Goal: Task Accomplishment & Management: Use online tool/utility

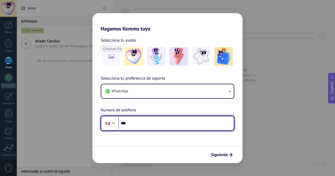
click at [152, 124] on input "***" at bounding box center [175, 123] width 115 height 12
type input "**********"
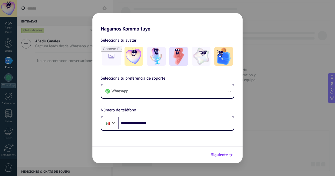
click at [221, 153] on span "Siguiente" at bounding box center [219, 155] width 17 height 4
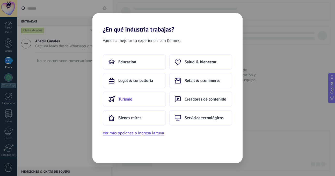
click at [137, 101] on button "Turismo" at bounding box center [134, 100] width 63 height 16
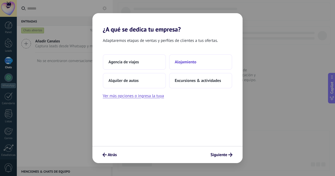
click at [196, 64] on span "Alojamiento" at bounding box center [185, 62] width 21 height 5
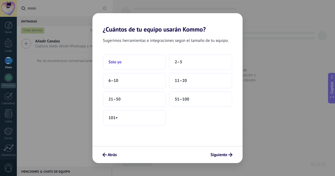
click at [139, 58] on button "Solo yo" at bounding box center [134, 62] width 63 height 16
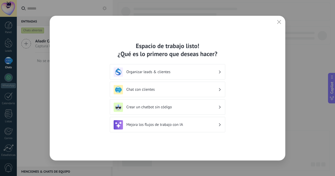
click at [175, 125] on h3 "Mejora los flujos de trabajo con IA" at bounding box center [172, 124] width 92 height 5
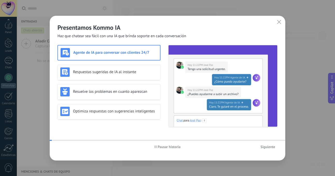
scroll to position [39, 0]
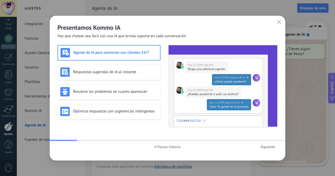
click at [121, 56] on div "Agente de IA para conversar con clientes 24/7" at bounding box center [109, 52] width 97 height 9
click at [144, 52] on h3 "Agente de IA para conversar con clientes 24/7" at bounding box center [115, 52] width 84 height 5
click at [266, 144] on button "Siguiente" at bounding box center [267, 147] width 19 height 8
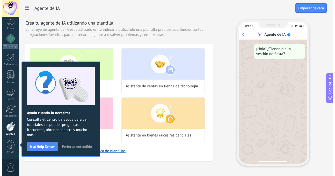
scroll to position [0, 0]
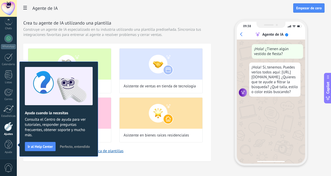
drag, startPoint x: 249, startPoint y: 7, endPoint x: 157, endPoint y: 52, distance: 102.9
click at [249, 7] on h2 "Agente de IA" at bounding box center [162, 8] width 261 height 10
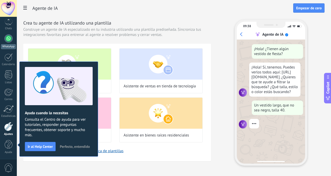
click at [8, 35] on div at bounding box center [8, 38] width 8 height 8
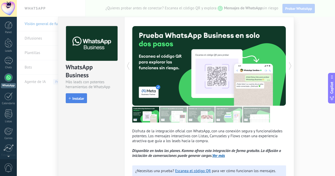
click at [78, 97] on span "Instalar" at bounding box center [78, 99] width 12 height 4
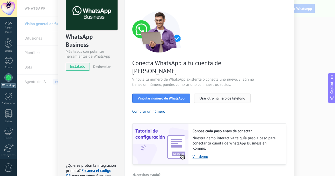
scroll to position [40, 0]
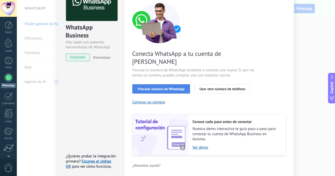
click at [165, 84] on button "Vincular número de WhatsApp" at bounding box center [161, 88] width 58 height 9
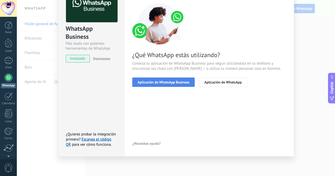
scroll to position [39, 0]
click at [182, 84] on span "Aplicación de WhatsApp Business" at bounding box center [164, 82] width 52 height 4
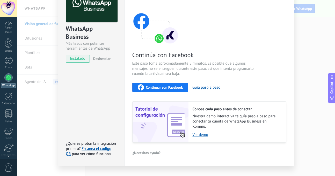
scroll to position [48, 0]
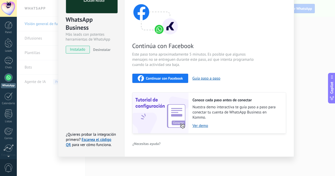
click at [174, 74] on button "Continuar con Facebook" at bounding box center [160, 78] width 56 height 9
click at [158, 76] on div "Continuar con Facebook" at bounding box center [160, 78] width 45 height 6
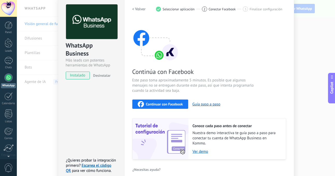
scroll to position [0, 0]
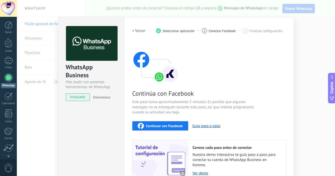
click at [314, 44] on div "WhatsApp Business Más leads con potentes herramientas de WhatsApp instalado Des…" at bounding box center [176, 88] width 318 height 176
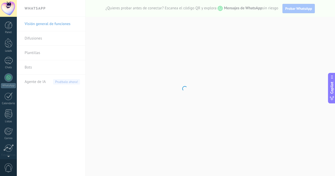
scroll to position [39, 0]
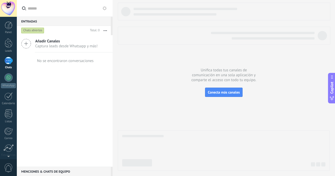
click at [6, 166] on span "0" at bounding box center [8, 168] width 9 height 9
